Goal: Task Accomplishment & Management: Use online tool/utility

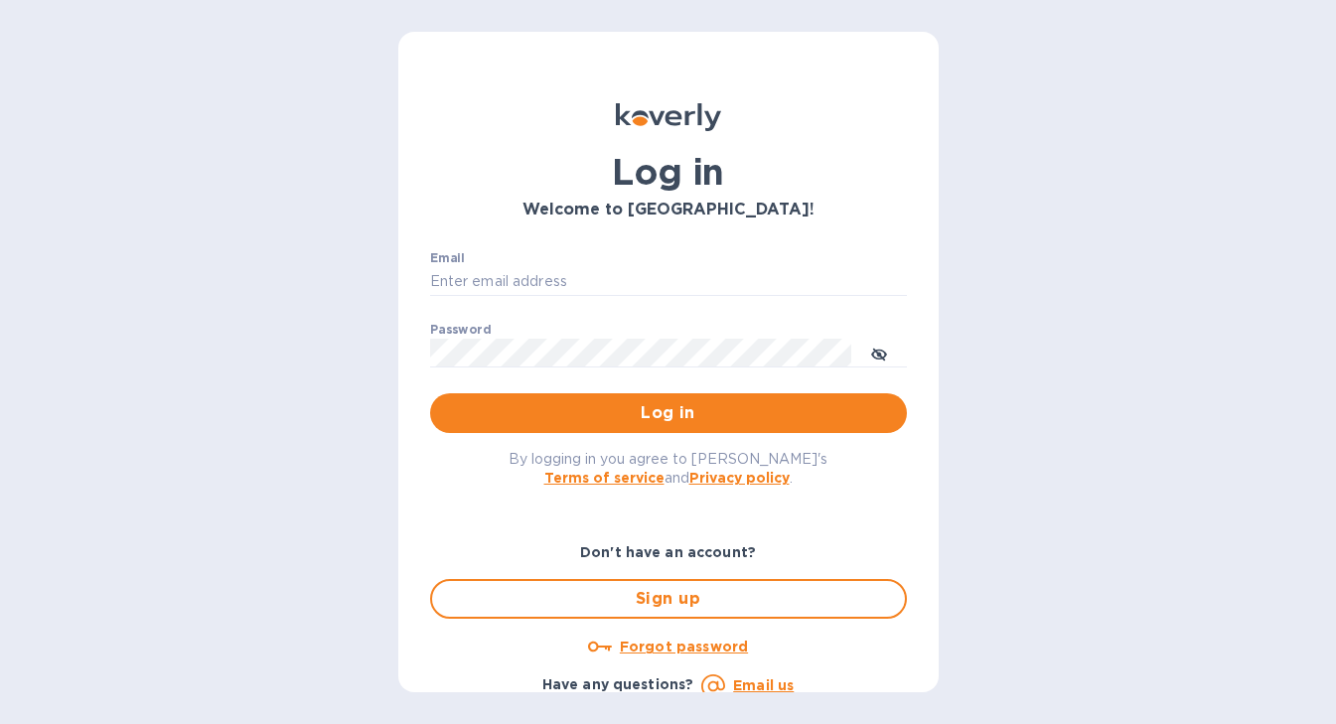
type input "[EMAIL_ADDRESS][DOMAIN_NAME]"
click at [657, 433] on div "By logging in you agree to [PERSON_NAME]'s Terms of service and Privacy policy ." at bounding box center [668, 468] width 509 height 70
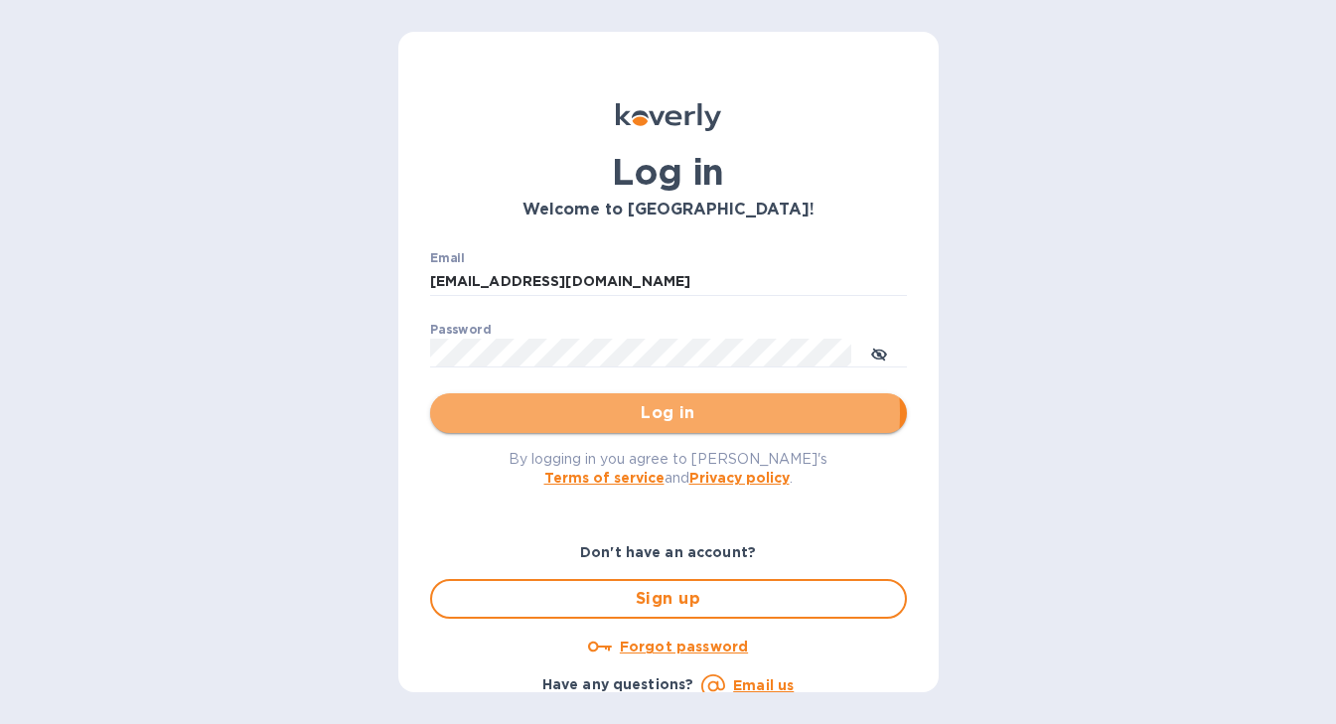
click at [657, 413] on span "Log in" at bounding box center [668, 413] width 445 height 24
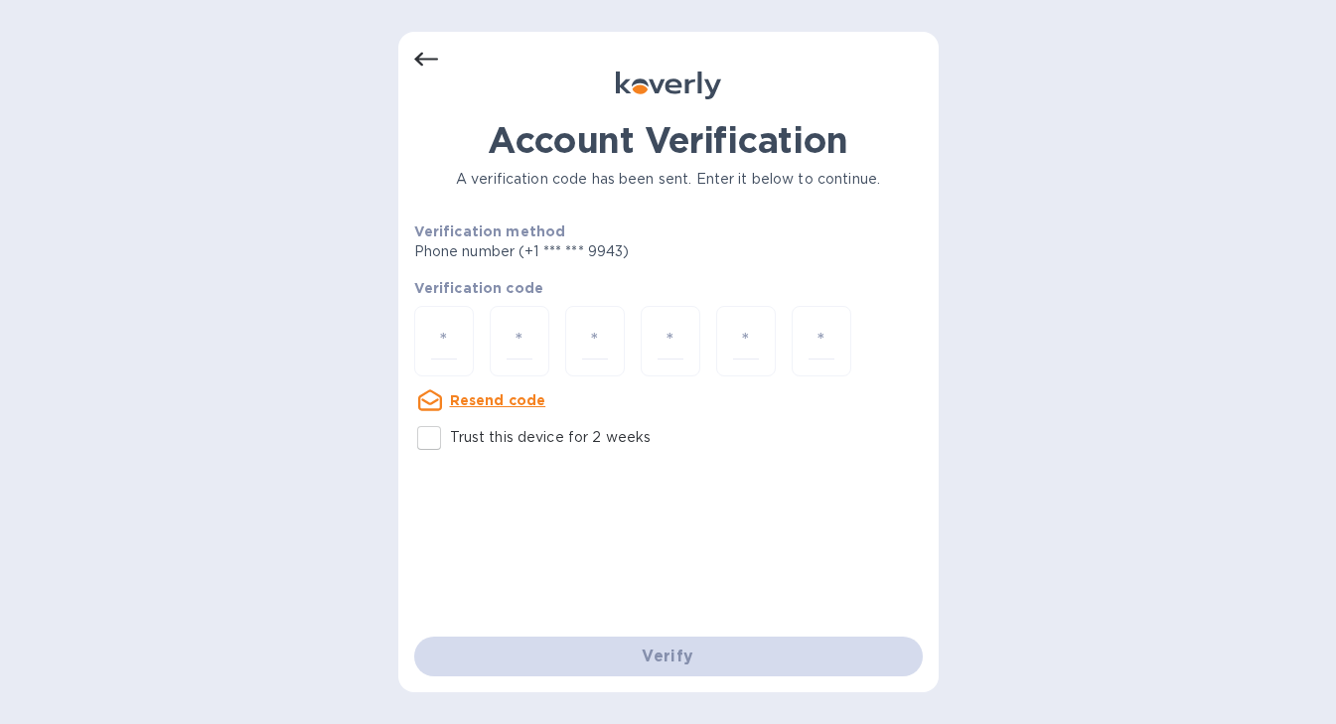
click at [432, 441] on input "Trust this device for 2 weeks" at bounding box center [429, 438] width 42 height 42
checkbox input "true"
click at [447, 332] on input "number" at bounding box center [444, 341] width 26 height 37
type input "9"
type input "8"
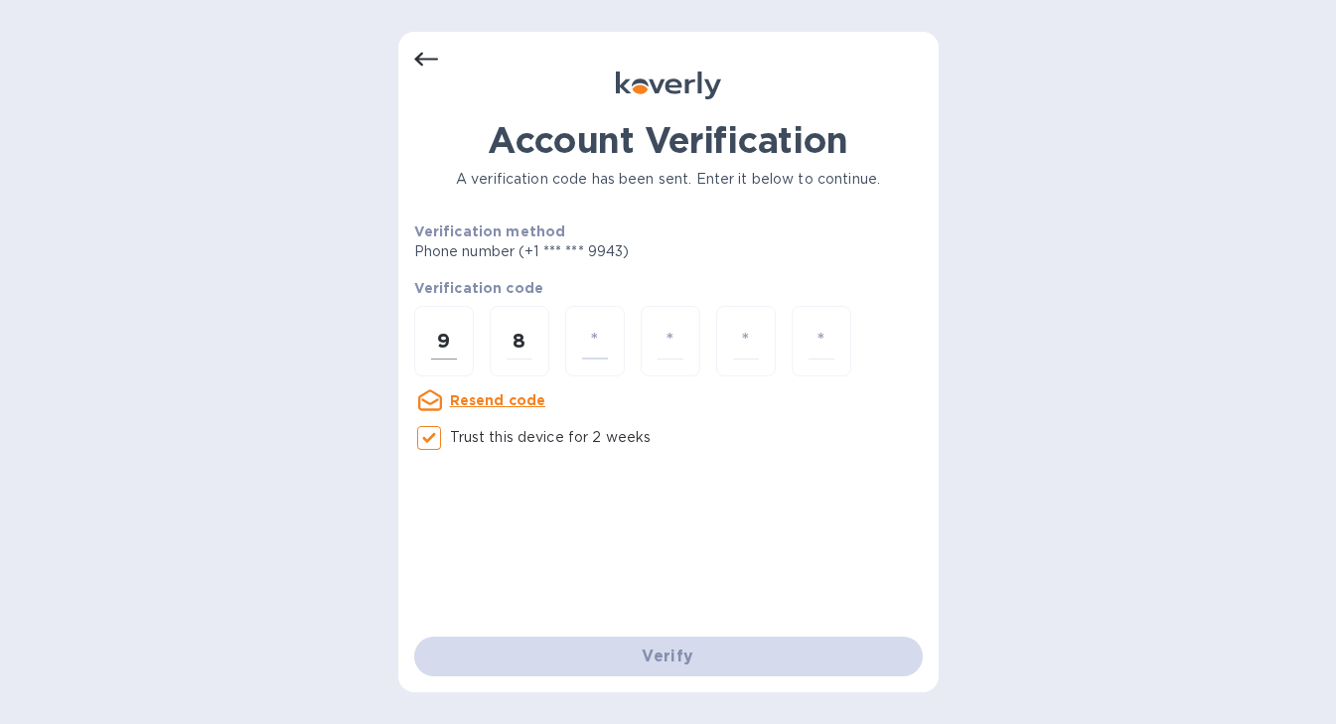
type input "8"
type input "2"
type input "0"
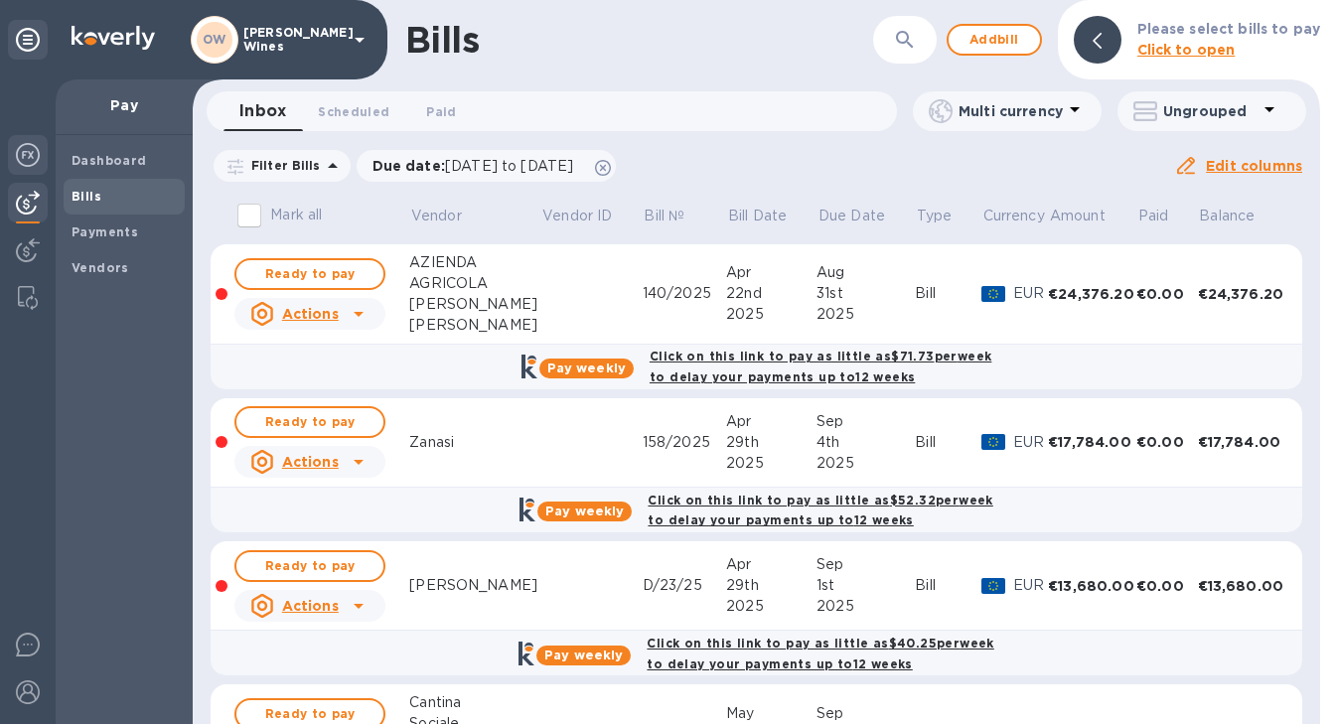
click at [28, 157] on img at bounding box center [28, 155] width 24 height 24
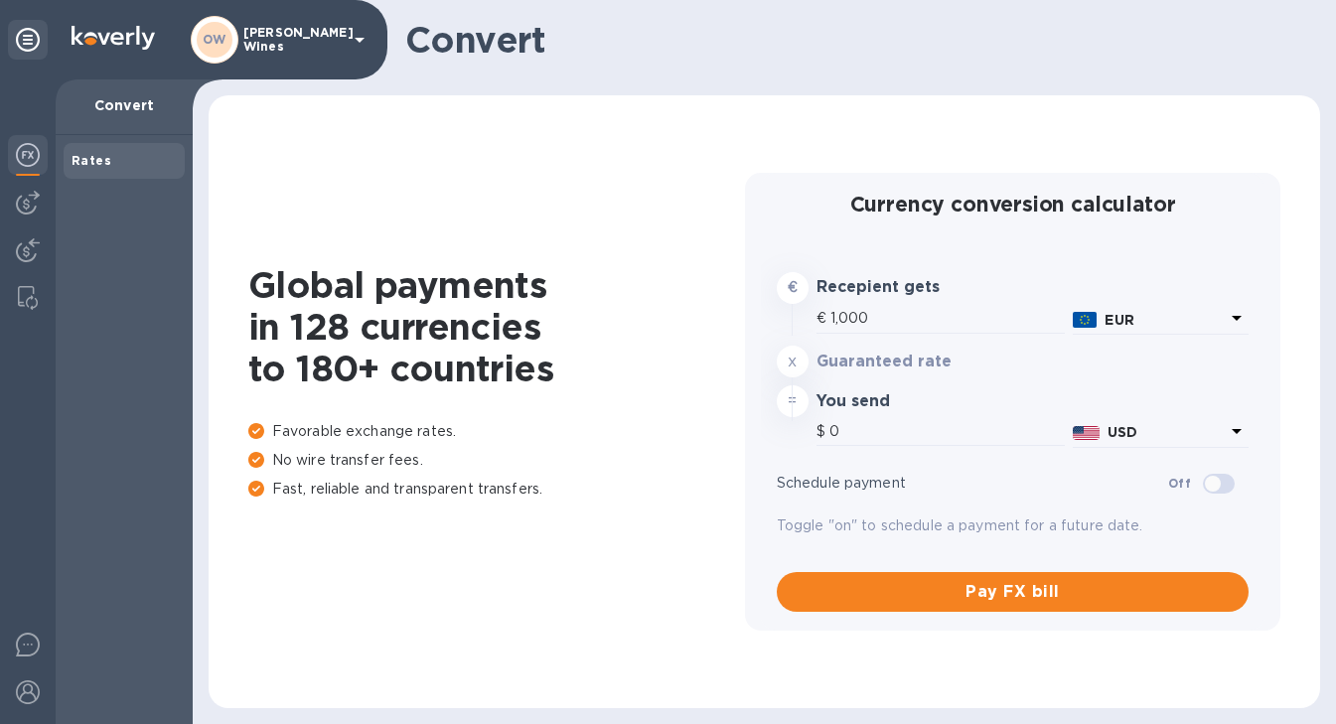
type input "1,176.9"
